Goal: Communication & Community: Answer question/provide support

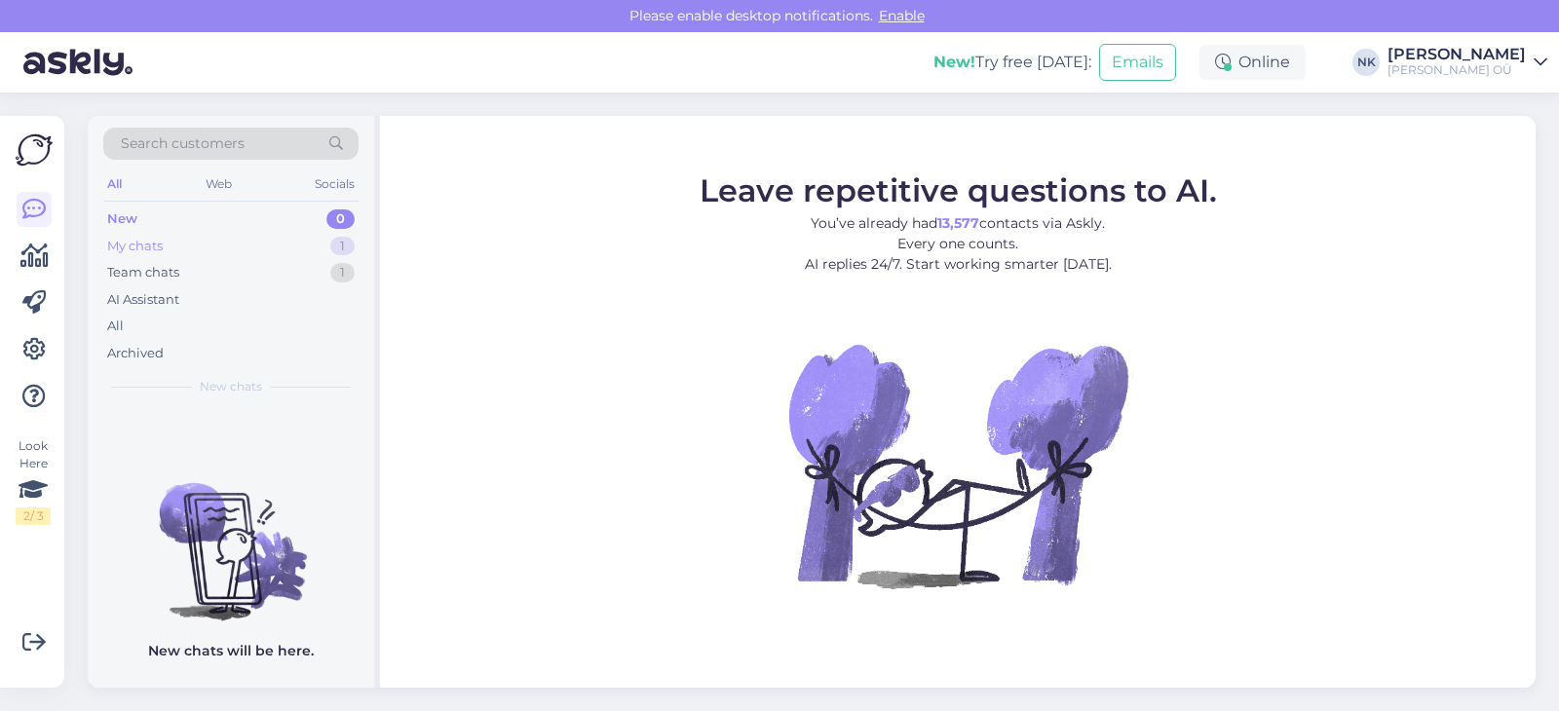
click at [283, 238] on div "My chats 1" at bounding box center [230, 246] width 255 height 27
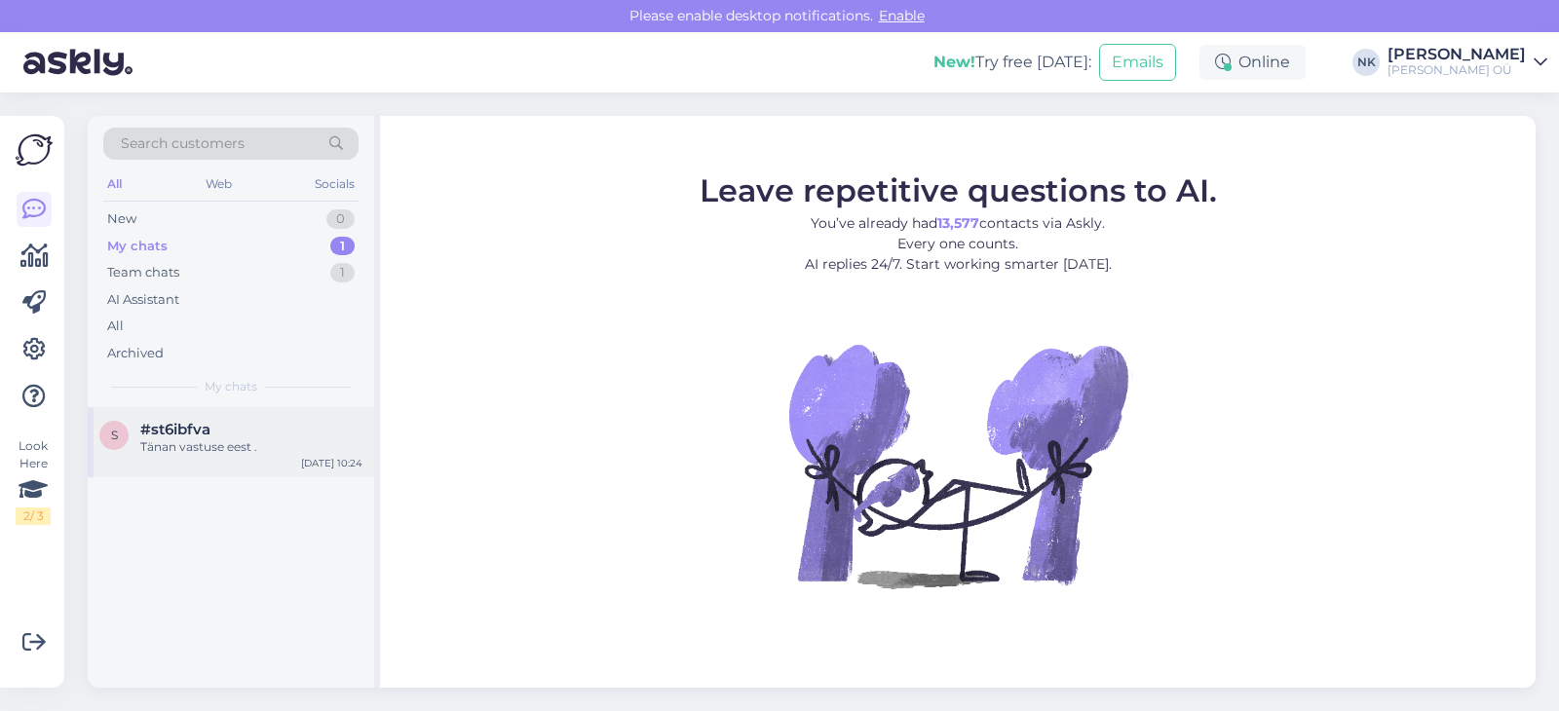
click at [300, 455] on div "Tänan vastuse eest ." at bounding box center [251, 447] width 222 height 18
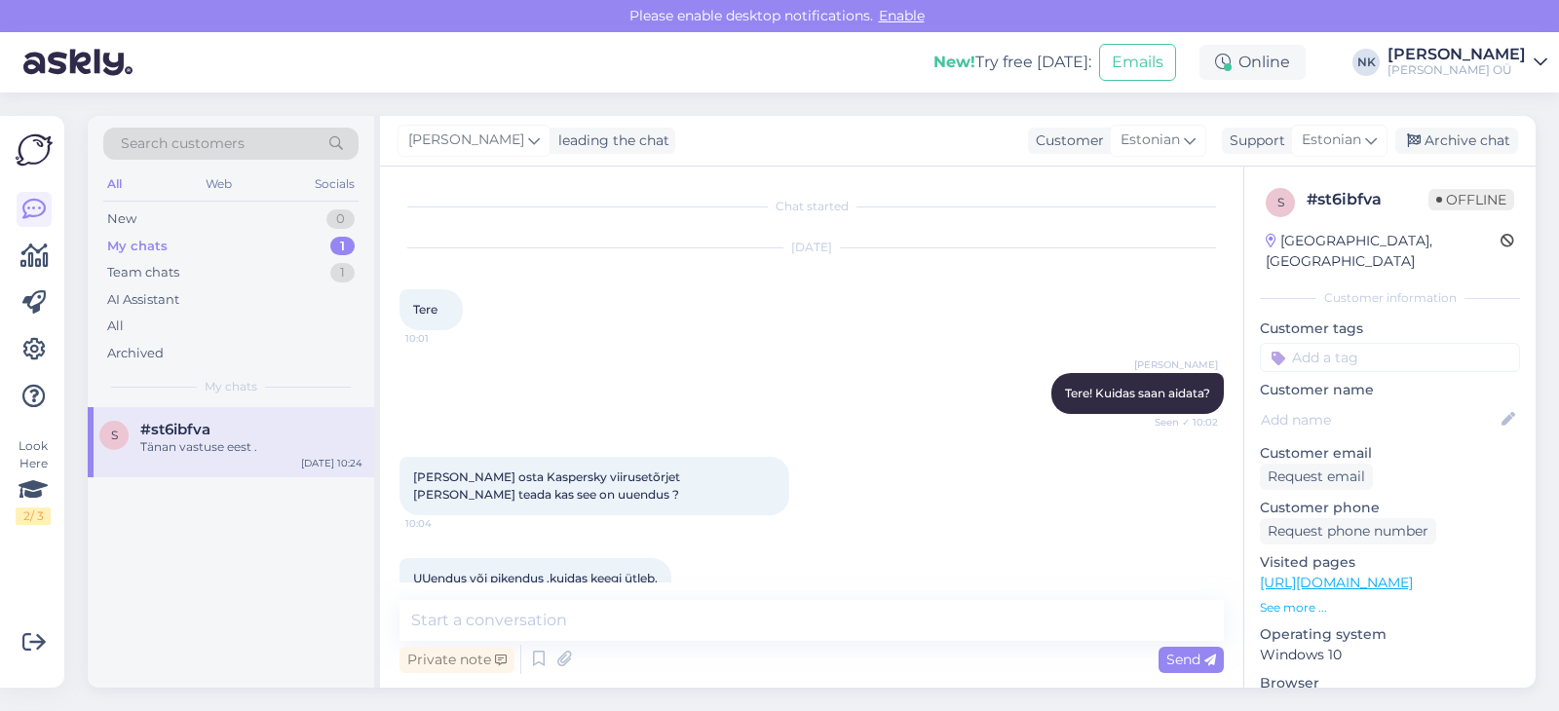
scroll to position [477, 0]
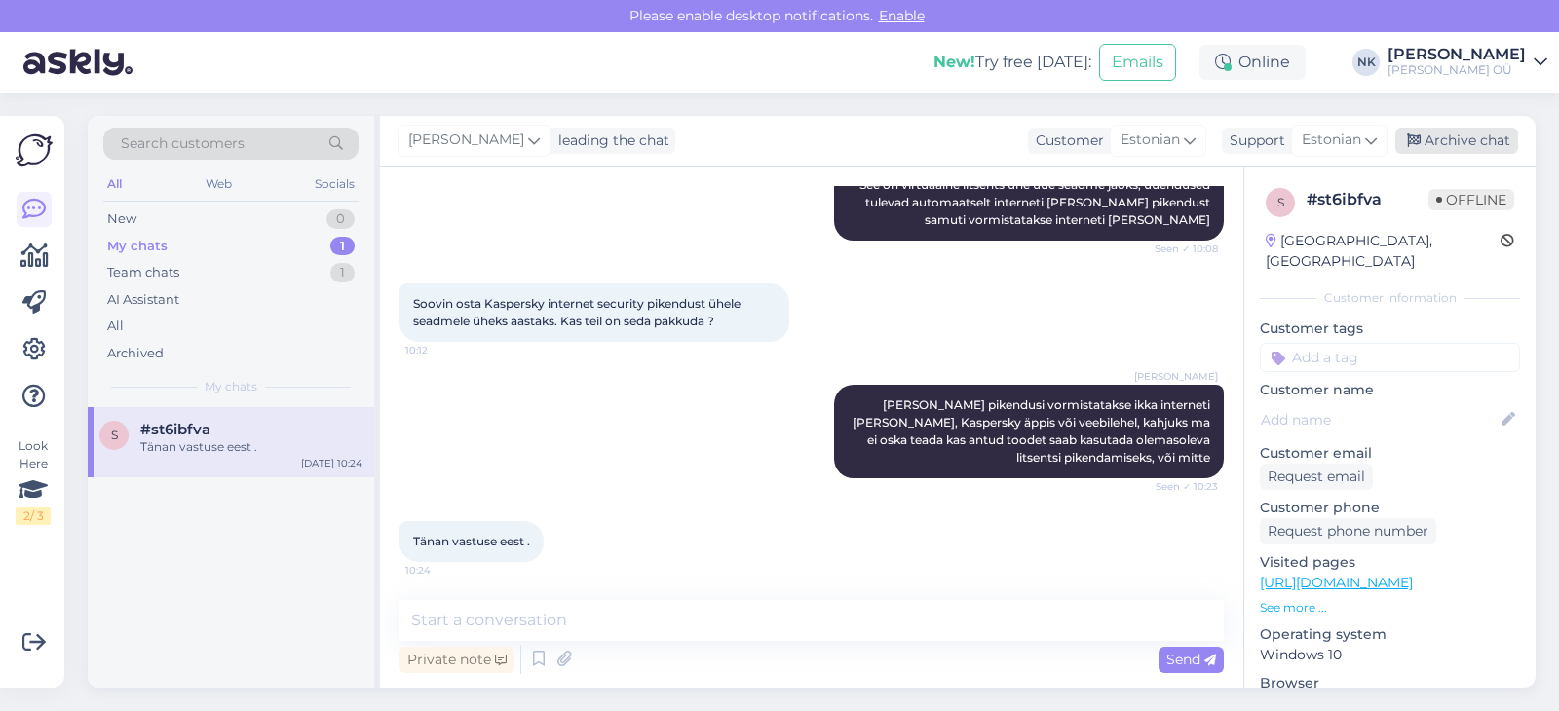
click at [1500, 149] on div "Archive chat" at bounding box center [1456, 141] width 123 height 26
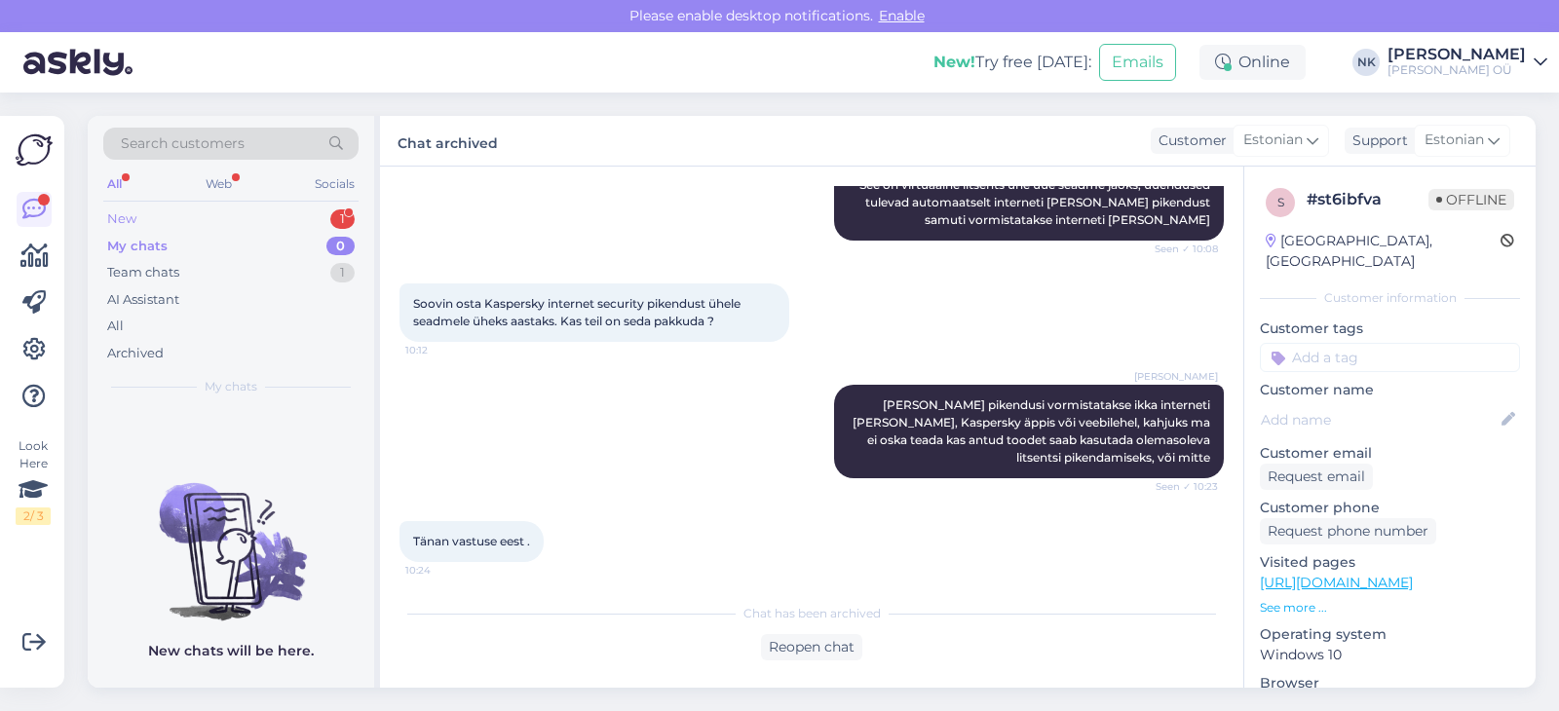
click at [278, 227] on div "New 1" at bounding box center [230, 219] width 255 height 27
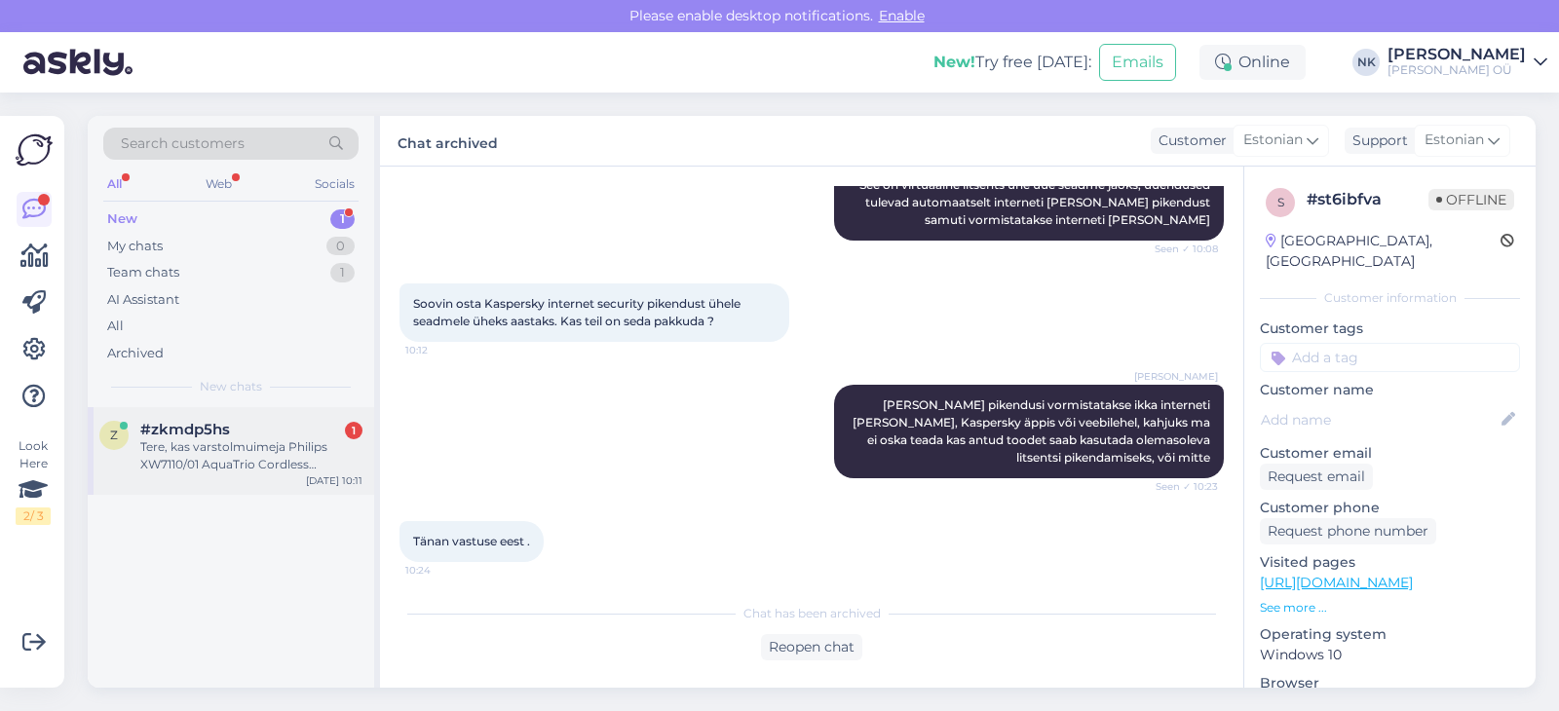
click at [211, 476] on div "z #zkmdp5hs 1 Tere, kas varstolmuimeja Philips XW7110/01 AquaTrio Cordless [PER…" at bounding box center [231, 451] width 286 height 88
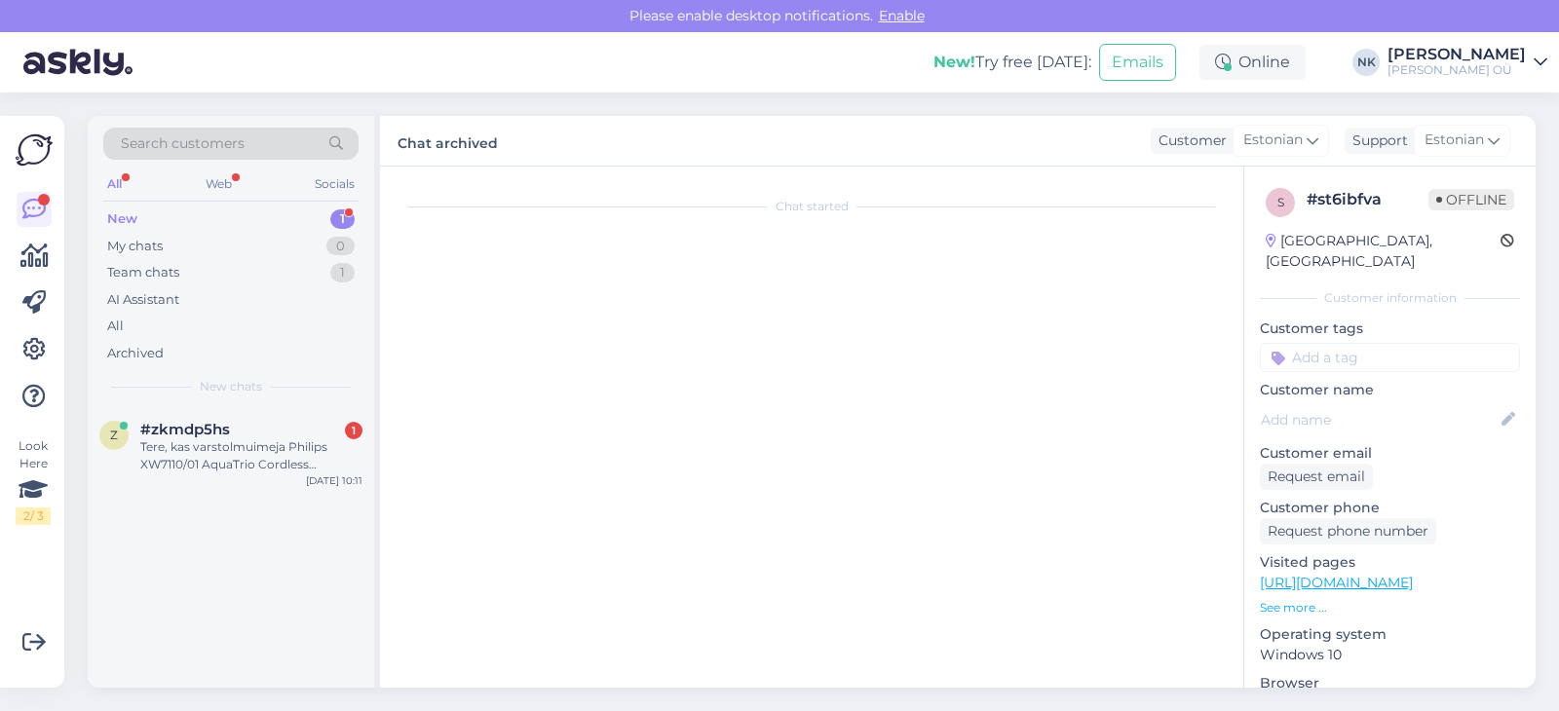
scroll to position [0, 0]
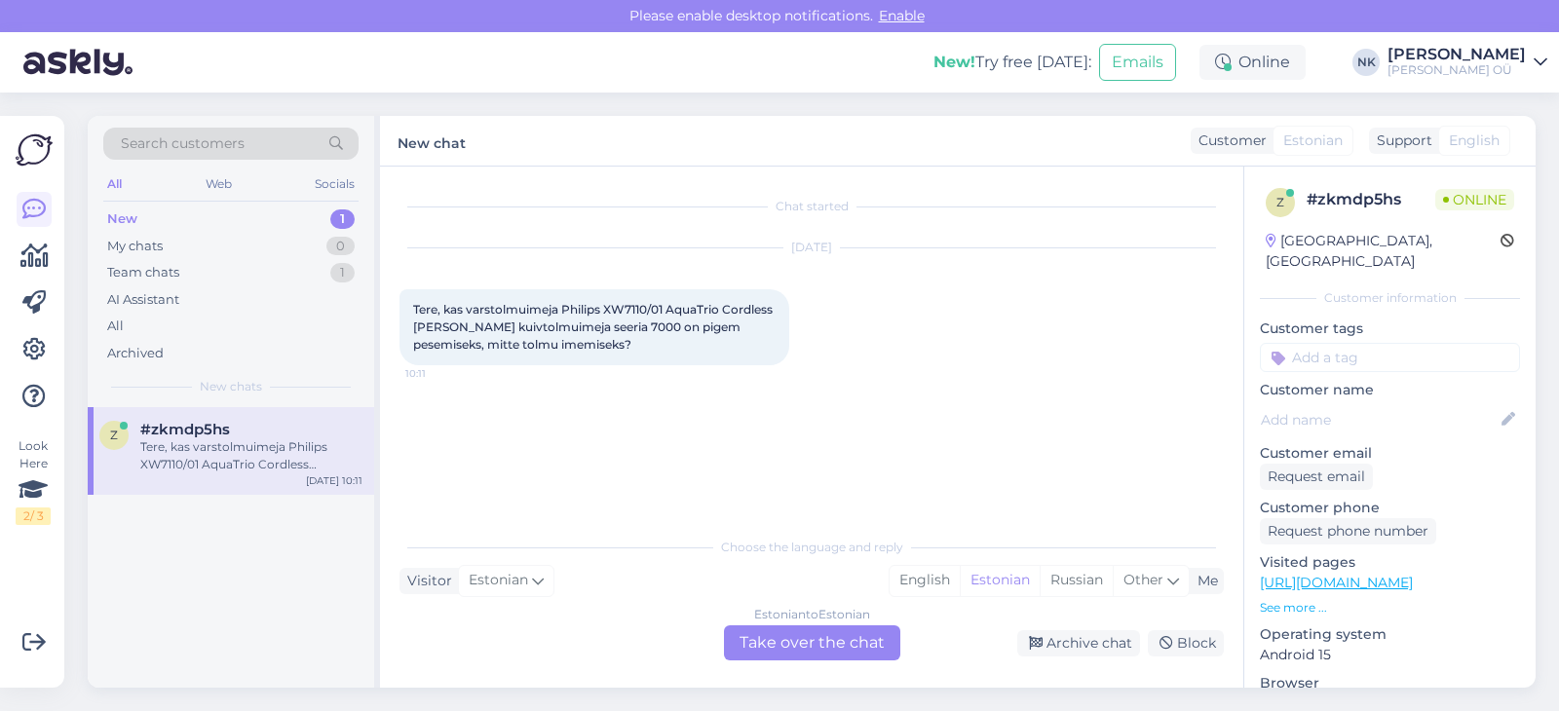
click at [820, 647] on div "Estonian to Estonian Take over the chat" at bounding box center [812, 642] width 176 height 35
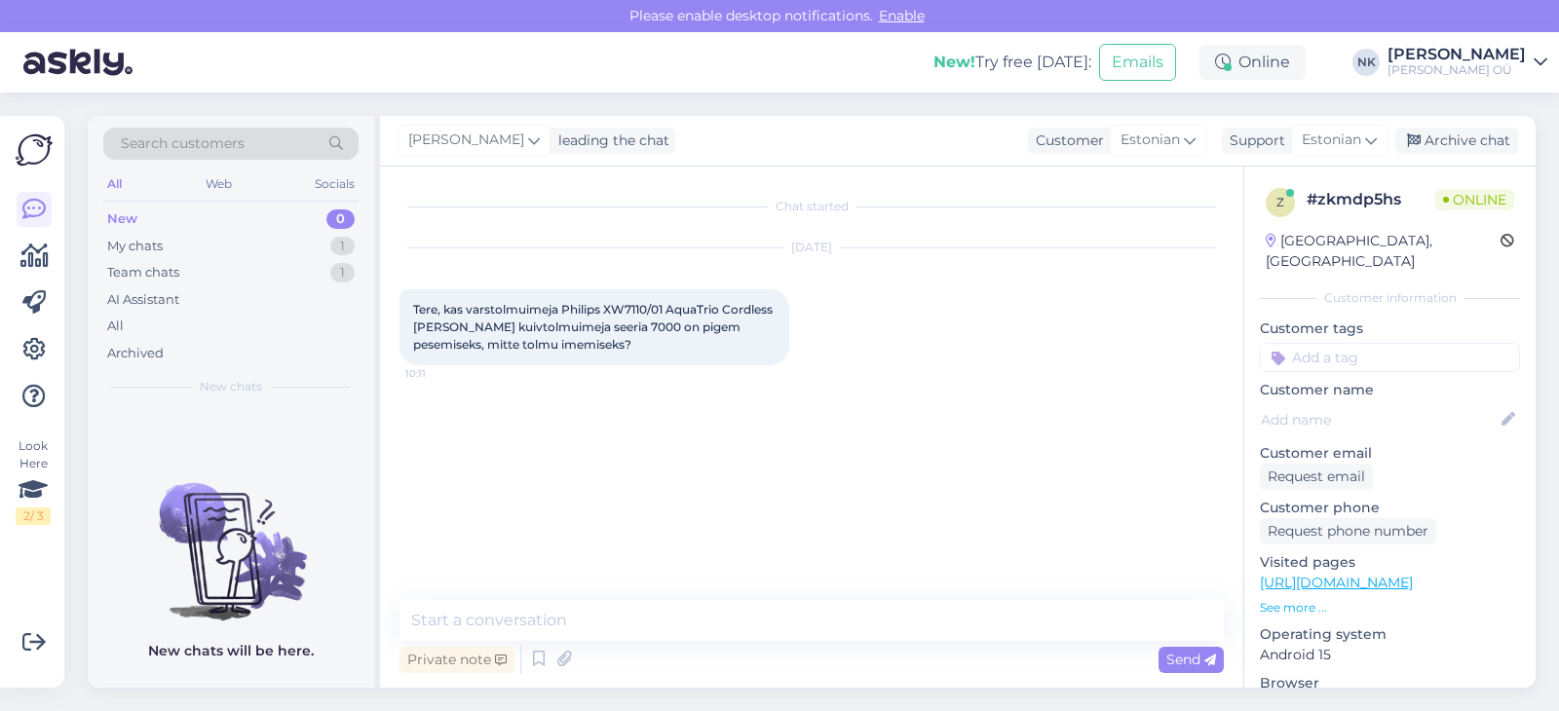
click at [1345, 574] on link "[URL][DOMAIN_NAME]" at bounding box center [1336, 583] width 153 height 18
click at [544, 620] on textarea at bounding box center [811, 620] width 824 height 41
click at [553, 622] on textarea "w" at bounding box center [811, 620] width 824 height 41
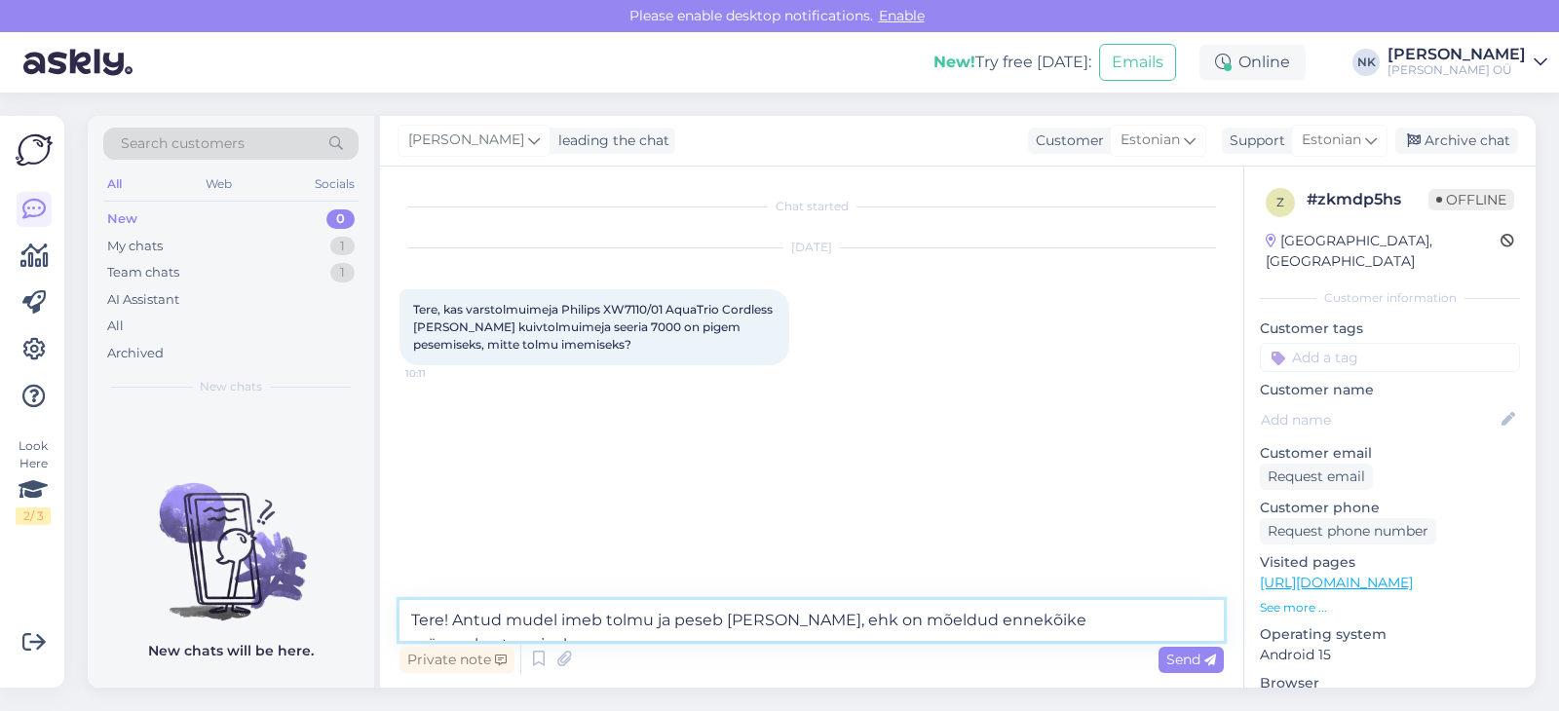
type textarea "Tere! Antud mudel imeb tolmu ja peseb [PERSON_NAME], ehk on mõeldud ennekõike m…"
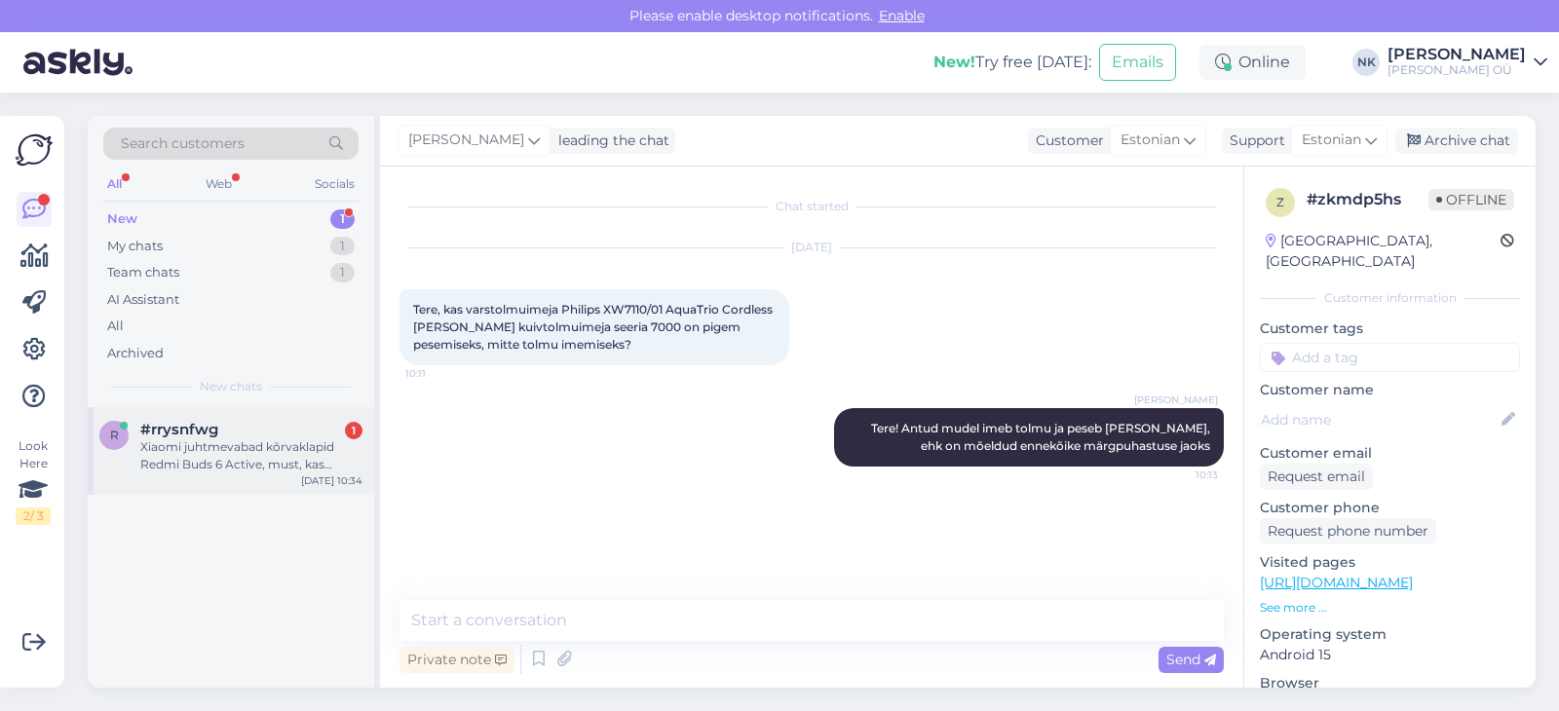
click at [217, 433] on span "#rrysnfwg" at bounding box center [179, 430] width 78 height 18
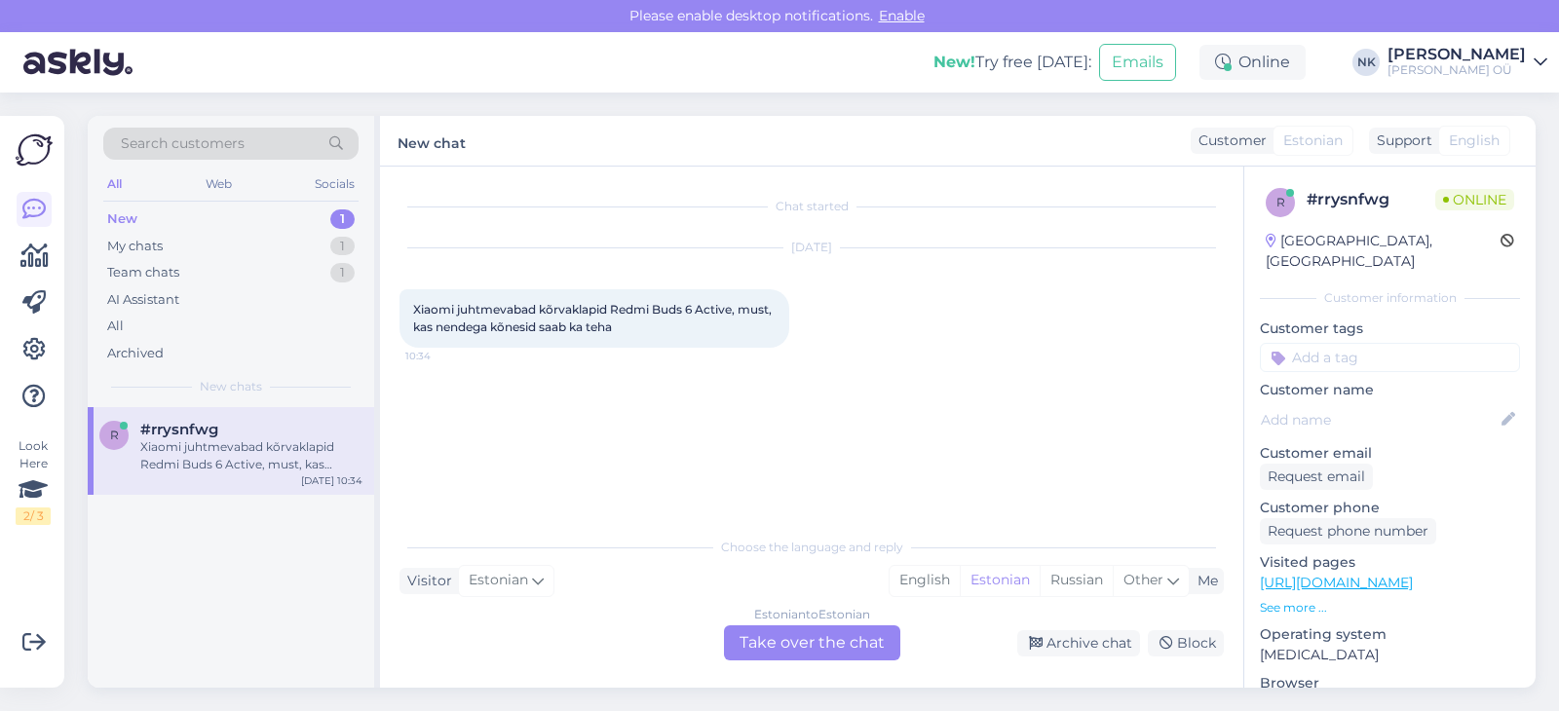
click at [781, 653] on div "Estonian to Estonian Take over the chat" at bounding box center [812, 642] width 176 height 35
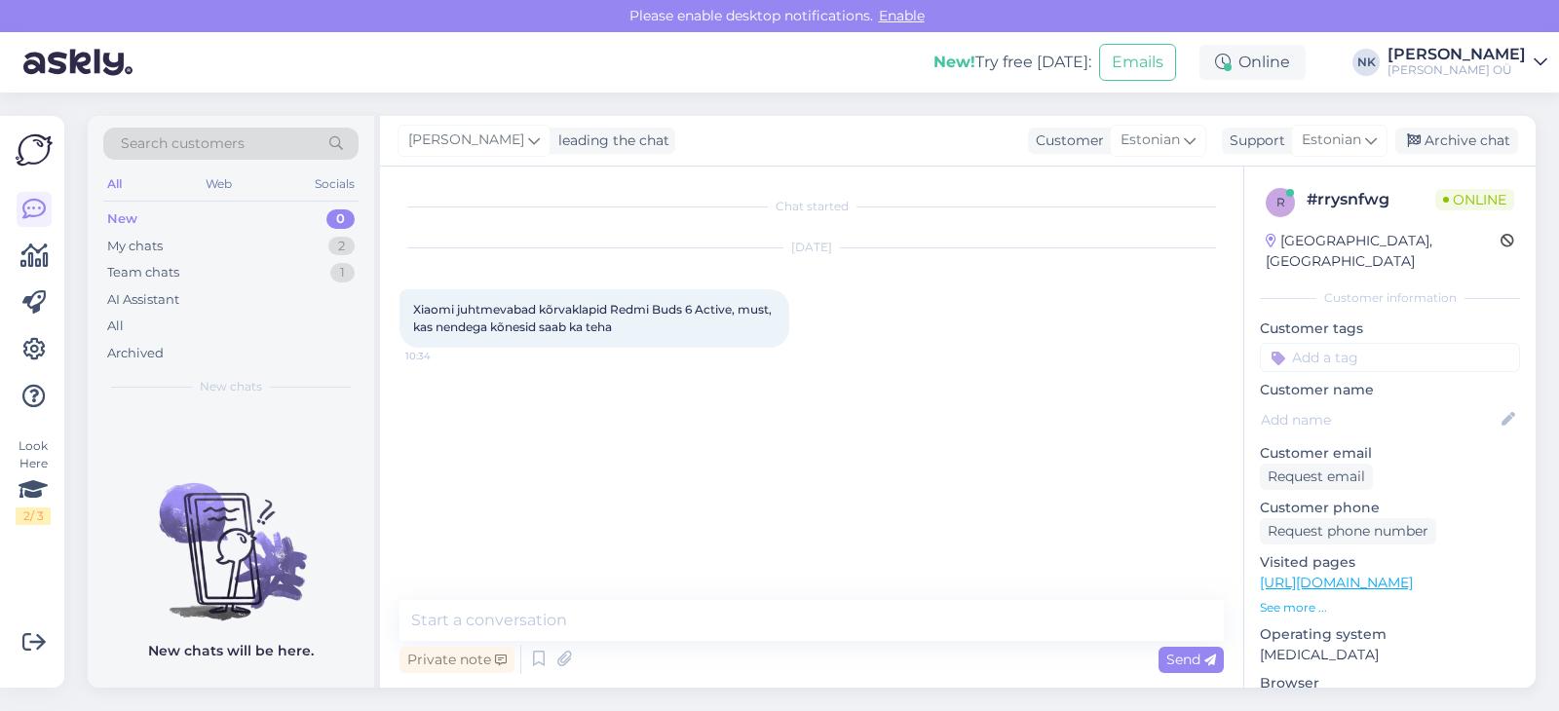
click at [1411, 574] on link "[URL][DOMAIN_NAME]" at bounding box center [1336, 583] width 153 height 18
click at [607, 597] on div "Chat started [DATE] Xiaomi juhtmevabad kõrvaklapid Redmi Buds 6 Active, must, k…" at bounding box center [811, 427] width 863 height 521
click at [601, 608] on textarea at bounding box center [811, 620] width 824 height 41
type textarea "Tere! Jah, saab, on olemas mikrofon"
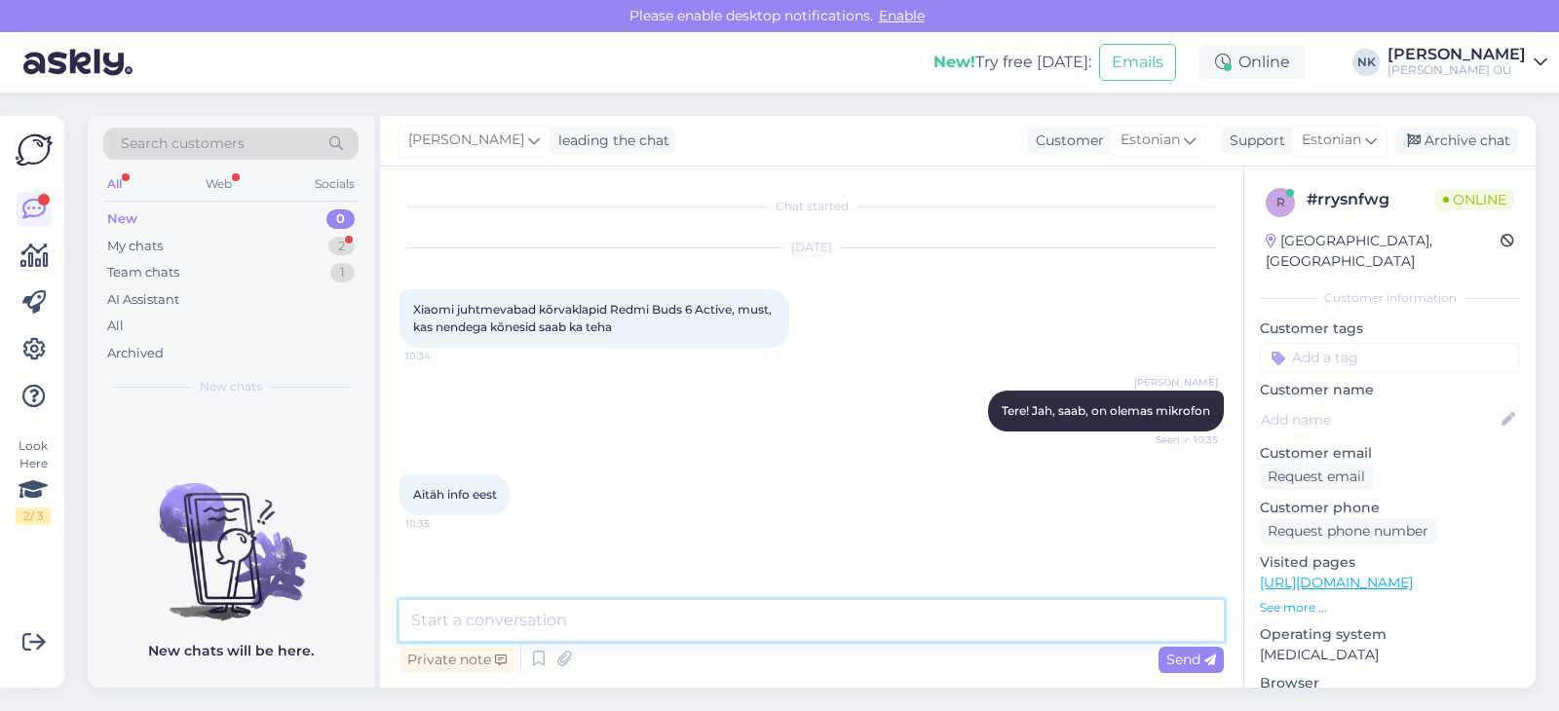
click at [640, 616] on textarea at bounding box center [811, 620] width 824 height 41
type textarea "Palun"
